Goal: Task Accomplishment & Management: Use online tool/utility

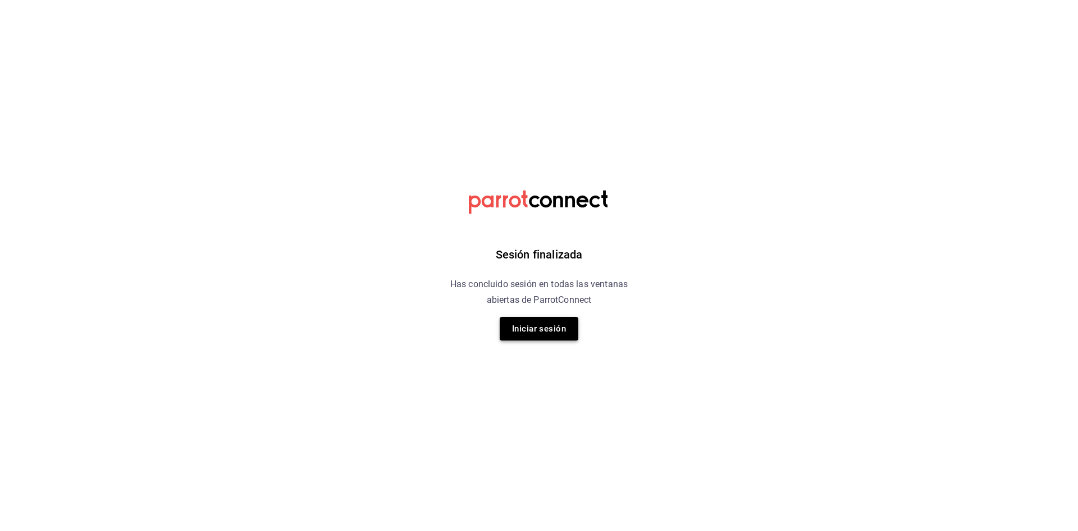
click at [530, 336] on button "Iniciar sesión" at bounding box center [539, 329] width 79 height 24
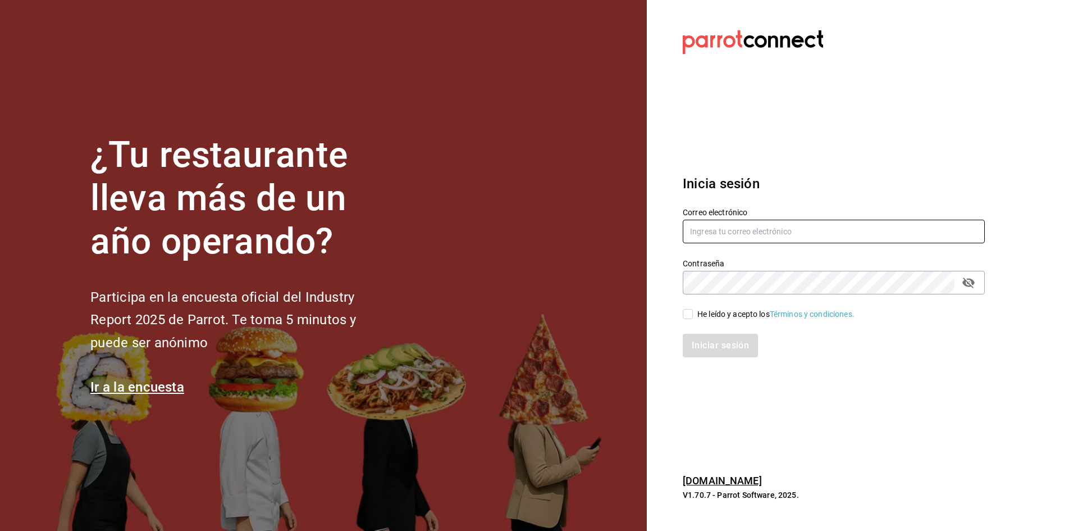
type input "[EMAIL_ADDRESS][PERSON_NAME][DOMAIN_NAME]"
click at [773, 229] on input "[EMAIL_ADDRESS][PERSON_NAME][DOMAIN_NAME]" at bounding box center [834, 232] width 302 height 24
click at [676, 312] on div "He leído y acepto los Términos y condiciones." at bounding box center [827, 307] width 316 height 26
click at [687, 312] on input "He leído y acepto los Términos y condiciones." at bounding box center [688, 314] width 10 height 10
checkbox input "true"
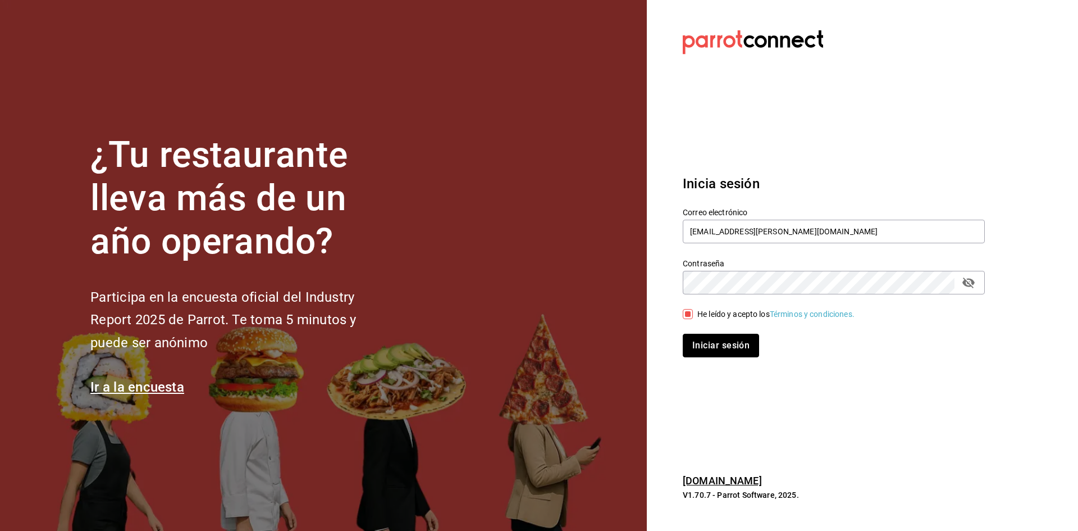
drag, startPoint x: 694, startPoint y: 336, endPoint x: 698, endPoint y: 342, distance: 6.5
click at [696, 339] on button "Iniciar sesión" at bounding box center [721, 346] width 76 height 24
click at [719, 350] on div "Iniciar sesión" at bounding box center [834, 346] width 302 height 24
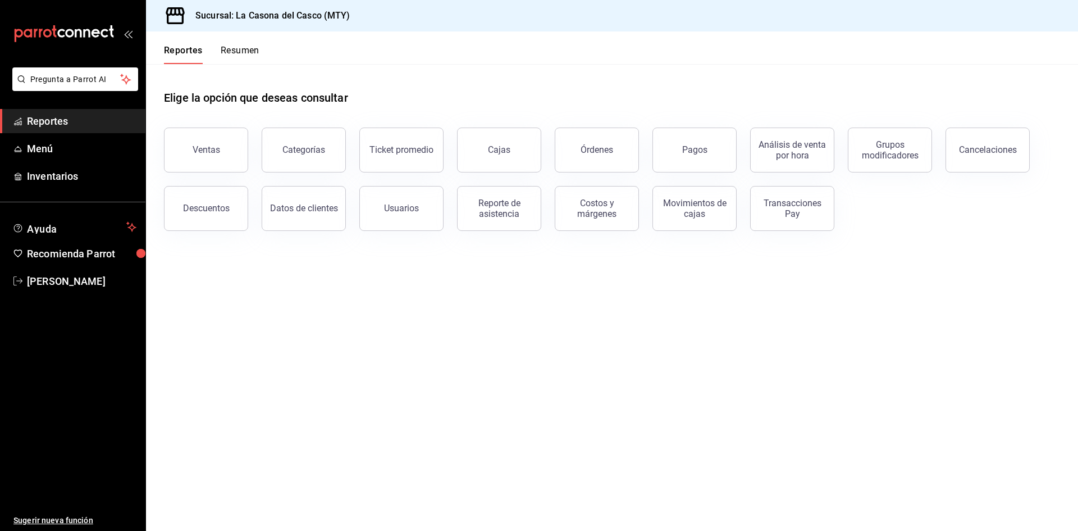
click at [77, 113] on link "Reportes" at bounding box center [72, 121] width 145 height 24
click at [695, 140] on button "Pagos" at bounding box center [695, 149] width 84 height 45
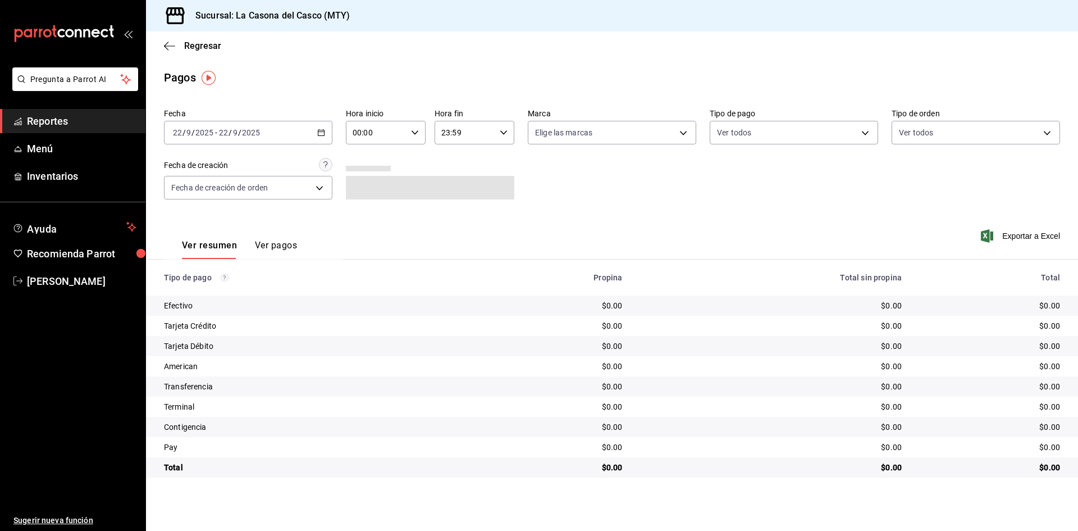
click at [315, 129] on div "[DATE] [DATE] - [DATE] [DATE]" at bounding box center [248, 133] width 168 height 24
click at [211, 293] on span "Rango de fechas" at bounding box center [217, 293] width 87 height 12
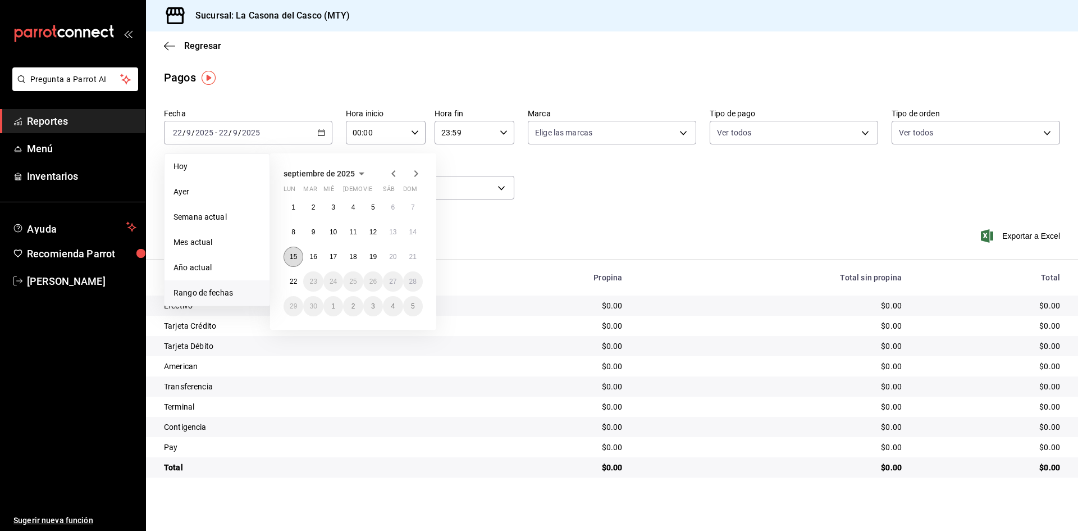
click at [292, 259] on abbr "15" at bounding box center [293, 257] width 7 height 8
click at [416, 262] on button "21" at bounding box center [413, 257] width 20 height 20
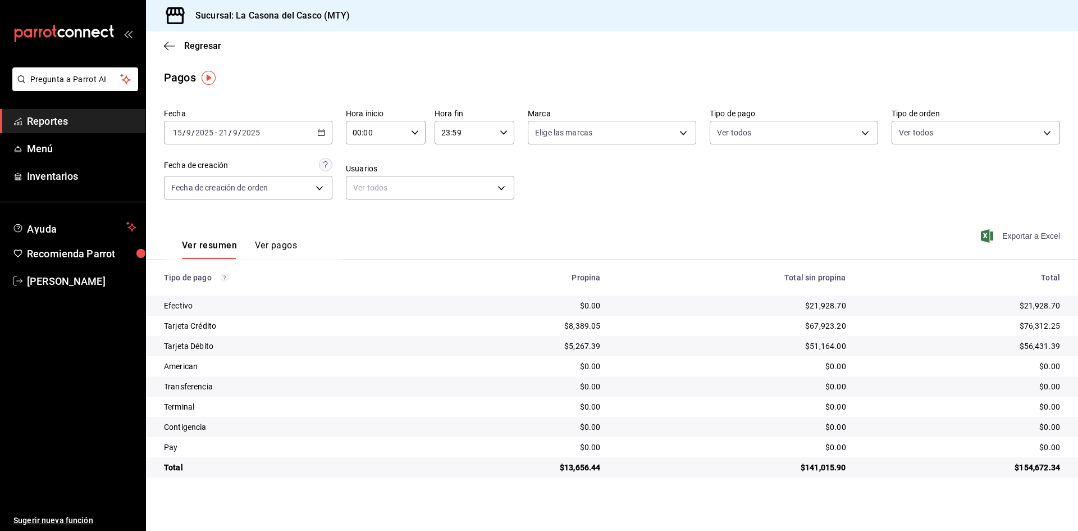
click at [1021, 231] on span "Exportar a Excel" at bounding box center [1021, 235] width 77 height 13
